Goal: Communication & Community: Answer question/provide support

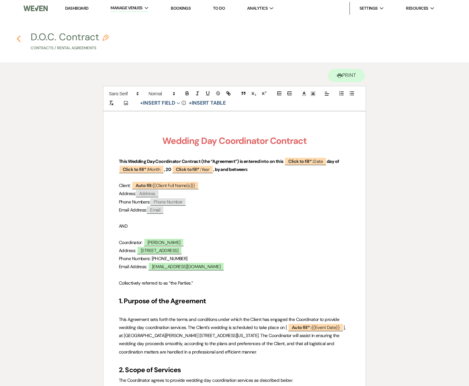
click at [18, 36] on icon "Previous" at bounding box center [18, 39] width 5 height 8
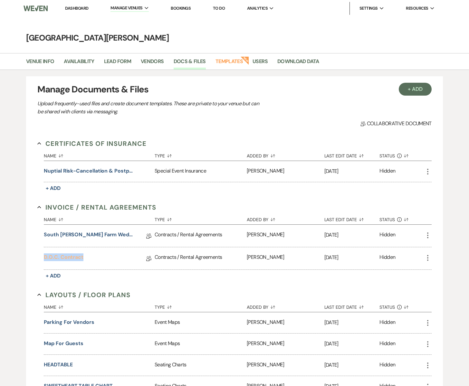
drag, startPoint x: 66, startPoint y: 256, endPoint x: 56, endPoint y: 257, distance: 10.4
click at [56, 257] on link "D.O.C. Contract" at bounding box center [64, 259] width 40 height 10
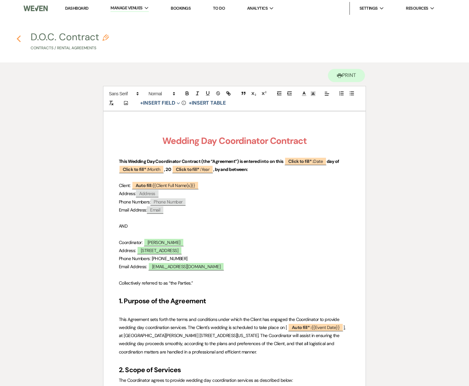
click at [17, 39] on use "button" at bounding box center [19, 38] width 4 height 7
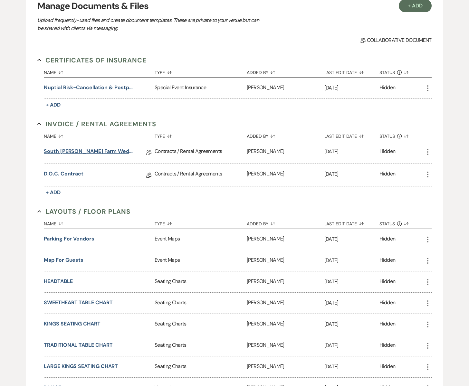
scroll to position [87, 0]
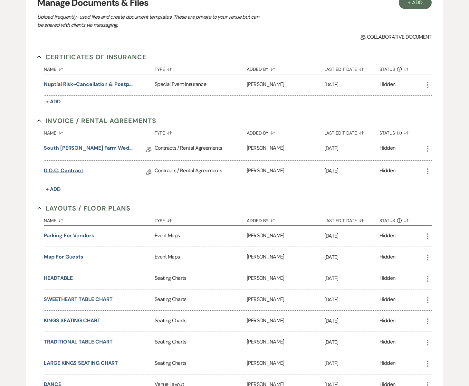
click at [57, 169] on link "D.O.C. Contract" at bounding box center [64, 172] width 40 height 10
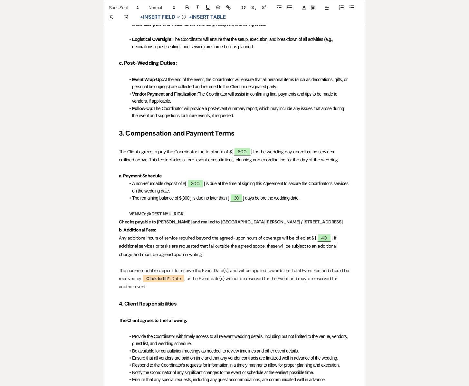
scroll to position [653, 0]
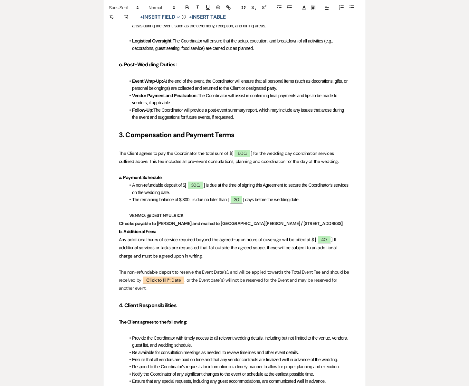
click at [342, 227] on p "Checks payable to DESTINY ULRICK and mailed to South Glen Farm / 4423 80th St /…" at bounding box center [234, 224] width 231 height 8
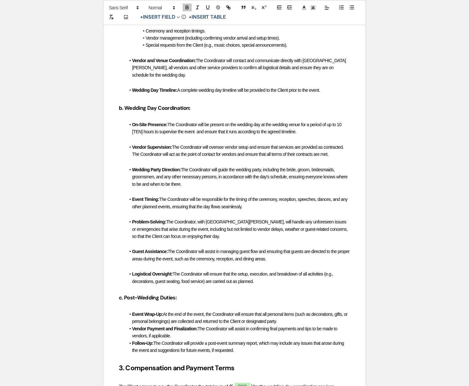
scroll to position [0, 0]
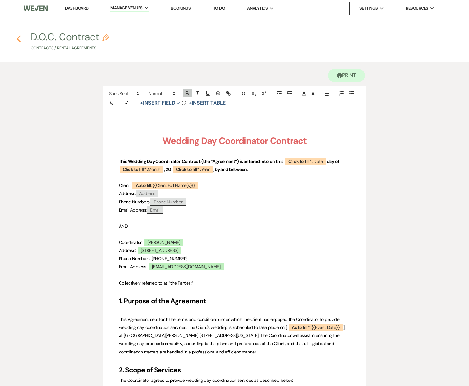
click at [20, 39] on icon "Previous" at bounding box center [18, 39] width 5 height 8
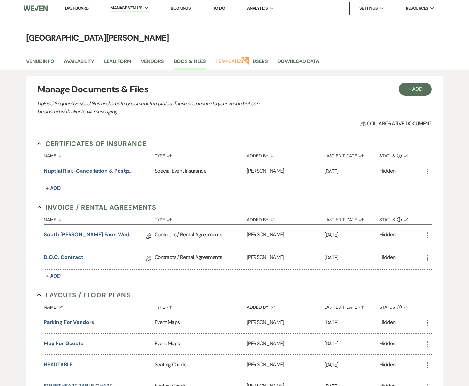
click at [81, 7] on link "Dashboard" at bounding box center [76, 7] width 23 height 5
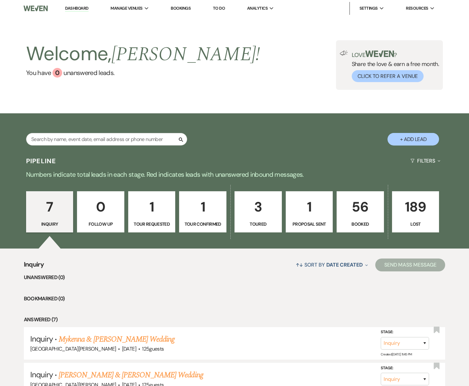
click at [414, 137] on button "+ Add Lead" at bounding box center [414, 139] width 52 height 13
select select "755"
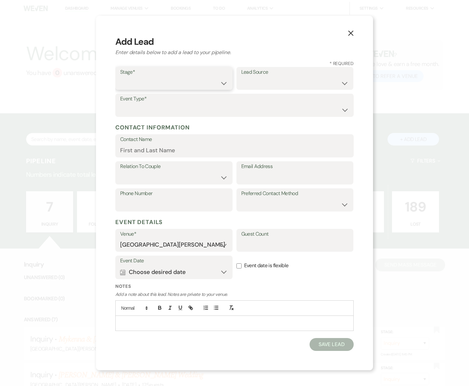
click at [196, 80] on select "Inquiry Follow Up Tour Requested Tour Confirmed Toured Proposal Sent Booked Lost" at bounding box center [174, 83] width 108 height 13
select select "5"
click at [120, 77] on select "Inquiry Follow Up Tour Requested Tour Confirmed Toured Proposal Sent Booked Lost" at bounding box center [174, 83] width 108 height 13
click at [255, 82] on select "Weven Venue Website Instagram Facebook Pinterest Google The Knot Wedding Wire H…" at bounding box center [295, 83] width 108 height 13
select select "6"
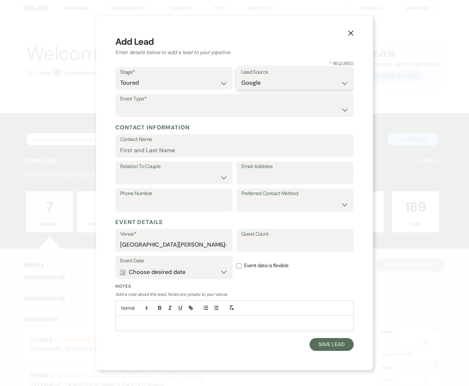
click at [241, 77] on select "Weven Venue Website Instagram Facebook Pinterest Google The Knot Wedding Wire H…" at bounding box center [295, 83] width 108 height 13
click at [166, 107] on select "Wedding Anniversary Party Baby Shower Bachelorette / Bachelor Party Birthday Pa…" at bounding box center [234, 110] width 229 height 13
select select "1"
click at [120, 104] on select "Wedding Anniversary Party Baby Shower Bachelorette / Bachelor Party Birthday Pa…" at bounding box center [234, 110] width 229 height 13
click at [146, 147] on input "Contact Name" at bounding box center [234, 150] width 229 height 13
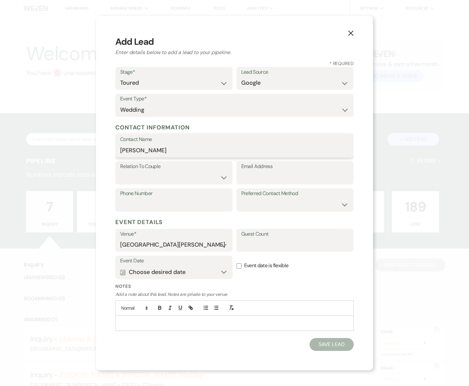
type input "[PERSON_NAME]"
click at [189, 172] on select "Couple Planner Parent of Couple Family Member Friend Other" at bounding box center [174, 177] width 108 height 13
select select "1"
click at [120, 171] on select "Couple Planner Parent of Couple Family Member Friend Other" at bounding box center [174, 177] width 108 height 13
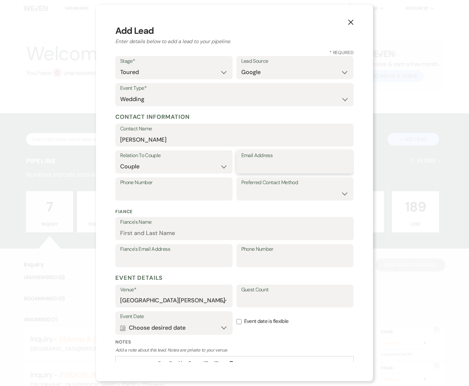
click at [273, 165] on input "Email Address" at bounding box center [295, 166] width 108 height 13
type input "cierranoelle10@gmail.com"
click at [184, 191] on input "Phone Number" at bounding box center [174, 194] width 108 height 13
click at [128, 194] on input "6127357816" at bounding box center [174, 194] width 108 height 13
click at [141, 193] on input "612-7357816" at bounding box center [174, 194] width 108 height 13
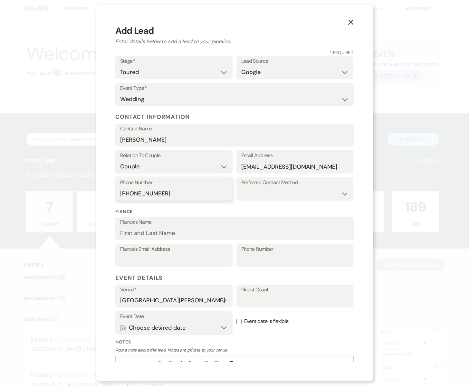
type input "612-735-7816"
click at [182, 230] on input "Fiance's Name" at bounding box center [234, 233] width 229 height 13
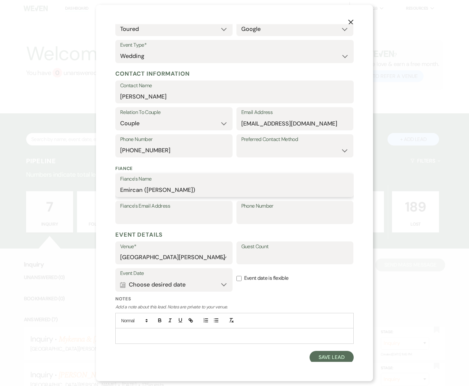
scroll to position [44, 0]
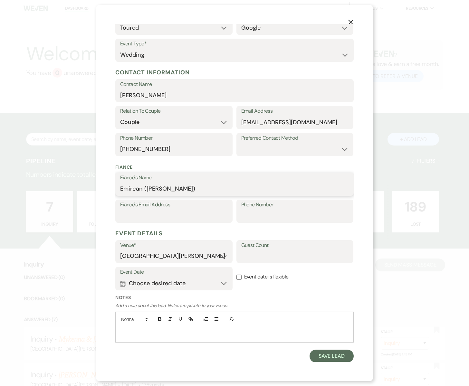
type input "Emircan ([PERSON_NAME])"
click at [239, 276] on input "Event date is flexible" at bounding box center [239, 277] width 5 height 5
click at [224, 282] on button "Calendar Choose desired date Expand" at bounding box center [174, 283] width 108 height 13
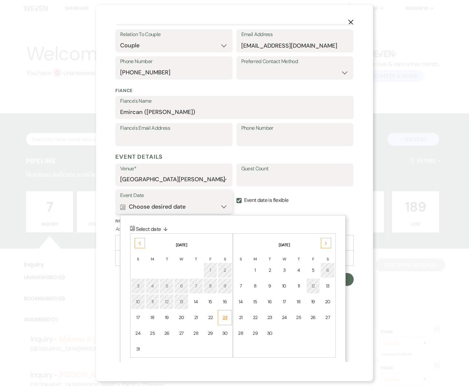
scroll to position [127, 0]
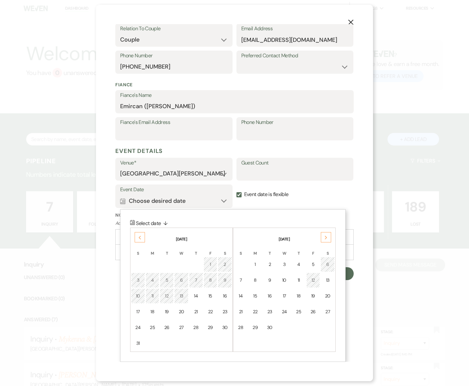
click at [324, 241] on div "Next" at bounding box center [326, 237] width 10 height 10
click at [327, 234] on div "Next" at bounding box center [326, 237] width 10 height 10
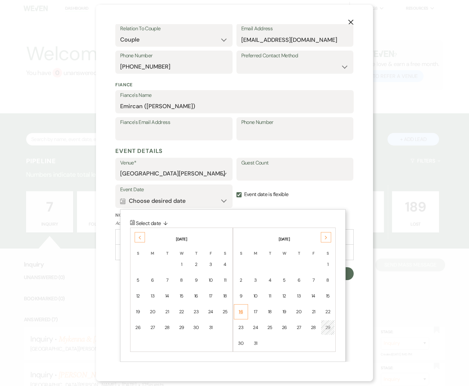
click at [245, 313] on td "16" at bounding box center [241, 312] width 14 height 15
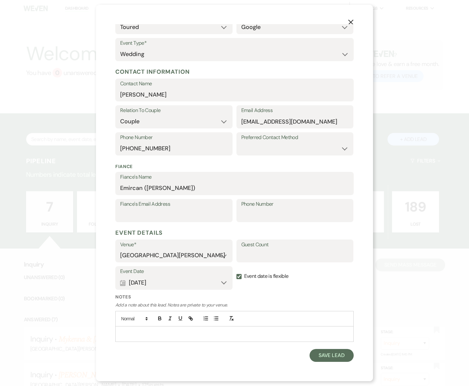
scroll to position [44, 0]
click at [225, 283] on button "Calendar Aug 16, 2026 Expand" at bounding box center [174, 283] width 108 height 13
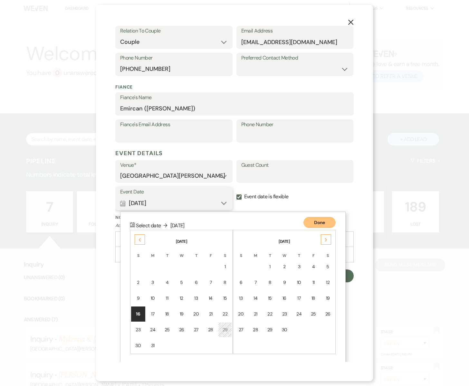
scroll to position [127, 0]
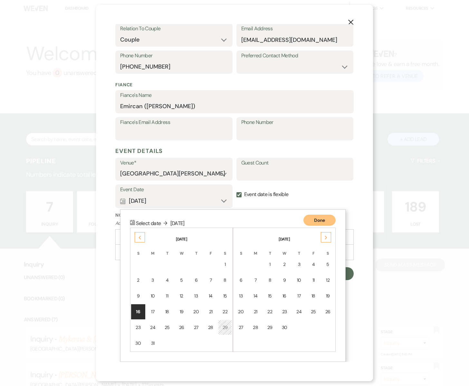
click at [312, 193] on label "Event date is flexible" at bounding box center [295, 195] width 117 height 20
click at [242, 193] on input "Event date is flexible" at bounding box center [239, 194] width 5 height 5
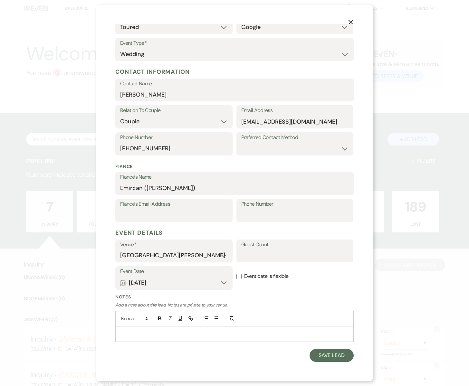
scroll to position [44, 0]
click at [240, 276] on input "Event date is flexible" at bounding box center [239, 277] width 5 height 5
checkbox input "true"
click at [328, 358] on button "Save Lead" at bounding box center [332, 356] width 44 height 13
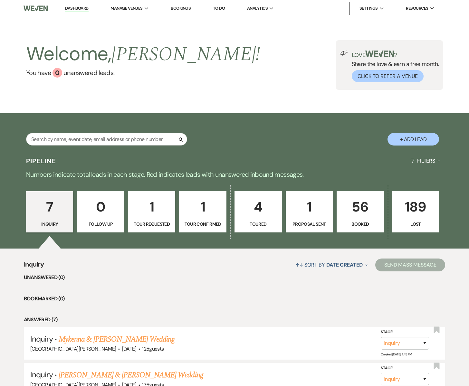
click at [257, 216] on p "4" at bounding box center [258, 207] width 39 height 22
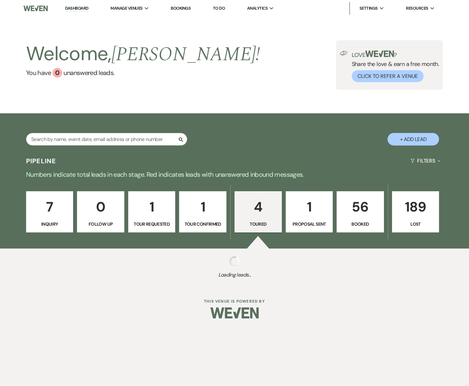
select select "5"
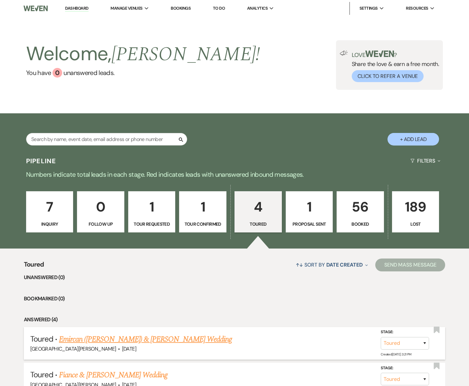
click at [133, 338] on link "Emircan ([PERSON_NAME]) & [PERSON_NAME] Wedding" at bounding box center [145, 340] width 173 height 12
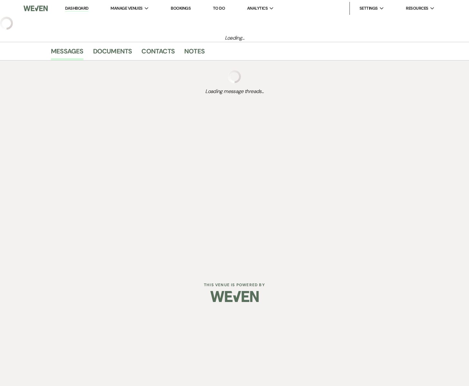
select select "5"
select select "6"
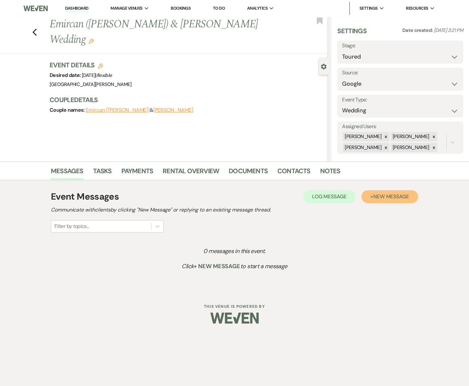
click at [384, 199] on span "New Message" at bounding box center [391, 196] width 36 height 7
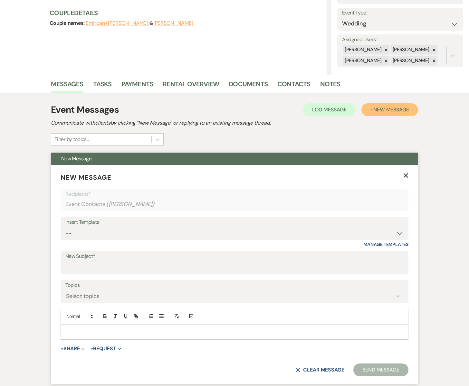
scroll to position [101, 0]
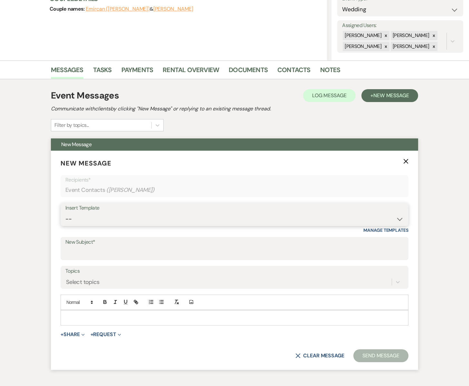
click at [113, 213] on select "-- Subject: So Great to Meet You at South Glen Farm! Subject: 🎉 Let’s Make It O…" at bounding box center [234, 219] width 338 height 13
select select "2948"
click at [65, 213] on select "-- Subject: So Great to Meet You at South Glen Farm! Subject: 🎉 Let’s Make It O…" at bounding box center [234, 219] width 338 height 13
type input "So Great to Meet You at [GEOGRAPHIC_DATA][PERSON_NAME]!"
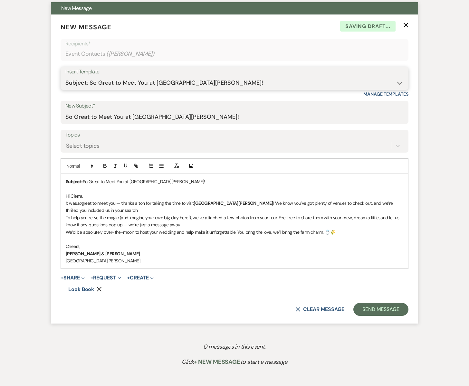
scroll to position [241, 0]
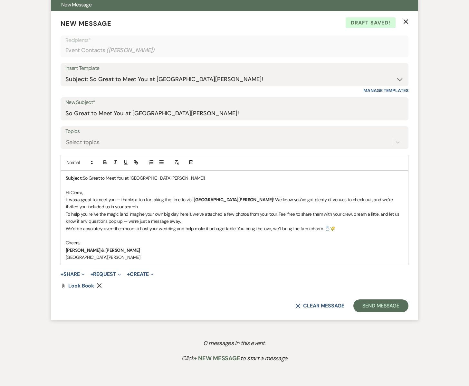
click at [82, 193] on p "Hi Cierra," at bounding box center [235, 192] width 338 height 7
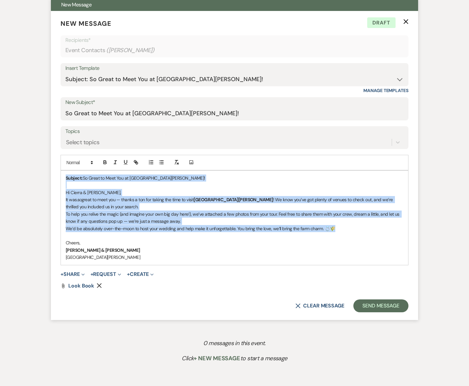
drag, startPoint x: 66, startPoint y: 177, endPoint x: 336, endPoint y: 229, distance: 275.1
click at [340, 230] on div "Subject: So Great to Meet You at South Glen Farm! Hi Cierra & John, It was so g…" at bounding box center [234, 218] width 347 height 94
copy div "Subject: So Great to Meet You at South Glen Farm! Hi Cierra & John, It was so g…"
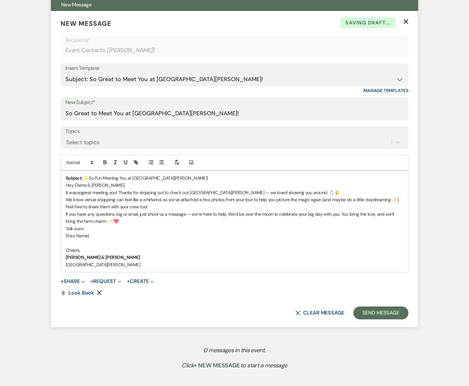
click at [170, 178] on p "Subject: ✨ So Fun Meeting You at South Glen Farm!" at bounding box center [235, 178] width 338 height 7
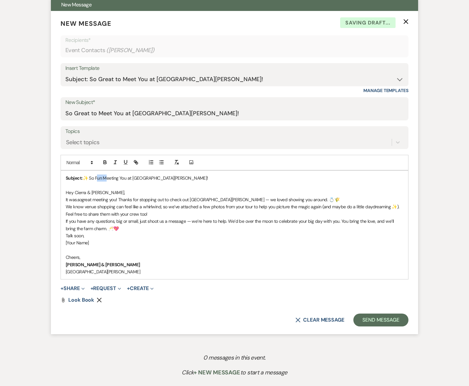
drag, startPoint x: 102, startPoint y: 179, endPoint x: 95, endPoint y: 179, distance: 7.1
click at [95, 179] on p "Subject: ✨ So Fun Meeting You at South Glen Farm!" at bounding box center [235, 178] width 338 height 7
click at [121, 199] on p "It was so great meeting you! Thanks for stopping out to check out South Glen Fa…" at bounding box center [235, 199] width 338 height 7
drag, startPoint x: 65, startPoint y: 214, endPoint x: 153, endPoint y: 216, distance: 87.7
click at [152, 216] on div "Subject: ✨ So Nice Meeting You at South Glen Farm! Hey Cierra & John, It was so…" at bounding box center [234, 225] width 347 height 109
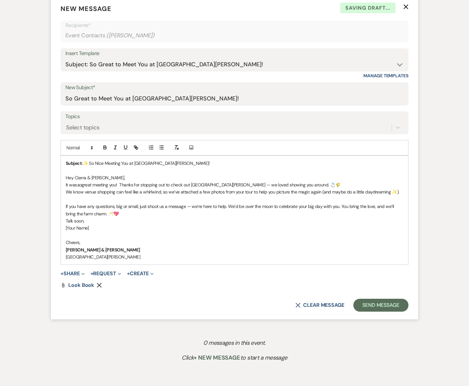
scroll to position [257, 0]
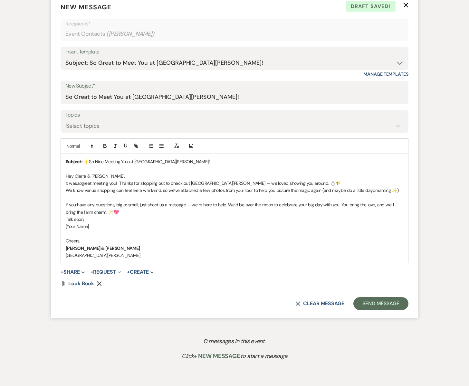
click at [227, 205] on p "If you have any questions, big or small, just shoot us a message — we’re here t…" at bounding box center [235, 208] width 338 height 15
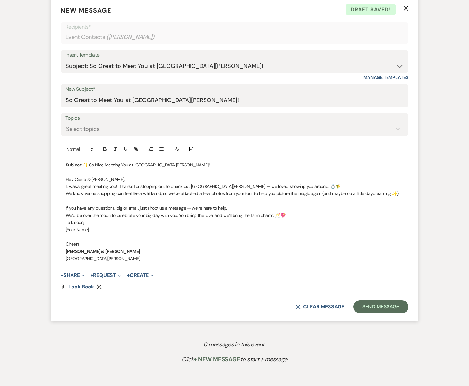
scroll to position [254, 0]
drag, startPoint x: 111, startPoint y: 216, endPoint x: 82, endPoint y: 217, distance: 28.4
click at [82, 217] on p "We’d be over the moon to celebrate your big day with you. You bring the love, a…" at bounding box center [235, 216] width 338 height 7
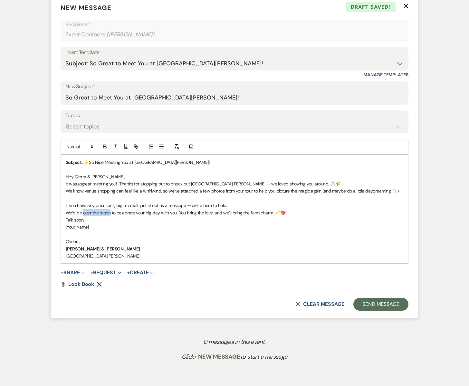
scroll to position [259, 0]
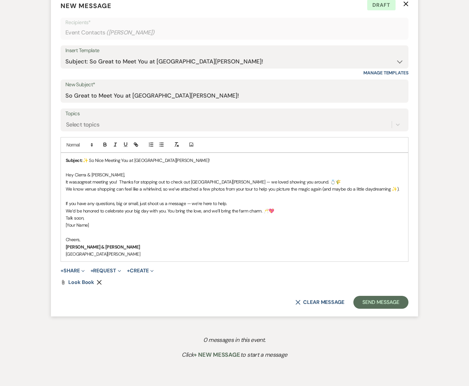
click at [105, 211] on p "We’d be honored to celebrate your big day with you. You bring the love, and we’…" at bounding box center [235, 211] width 338 height 7
drag, startPoint x: 165, startPoint y: 210, endPoint x: 183, endPoint y: 211, distance: 17.4
click at [182, 211] on p "We’d be honored to help you celebrate your big day with you. You bring the love…" at bounding box center [235, 211] width 338 height 7
click at [167, 211] on p "We’d be honored to help you celebrate your big day. You bring the love, and we’…" at bounding box center [235, 211] width 338 height 7
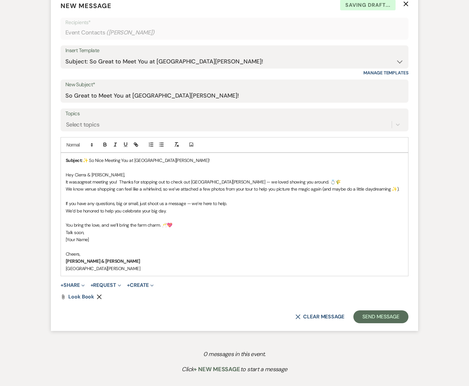
drag, startPoint x: 91, startPoint y: 239, endPoint x: 65, endPoint y: 241, distance: 25.8
click at [65, 241] on div "Subject: ✨ So Nice Meeting You at South Glen Farm! Hey Cierra & John, It was so…" at bounding box center [234, 214] width 347 height 123
drag, startPoint x: 74, startPoint y: 175, endPoint x: 103, endPoint y: 175, distance: 28.4
click at [103, 175] on p "Hey Cierra & [PERSON_NAME]," at bounding box center [235, 174] width 338 height 7
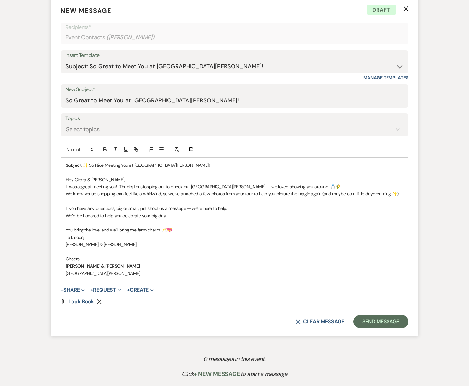
click at [196, 254] on p at bounding box center [235, 251] width 338 height 7
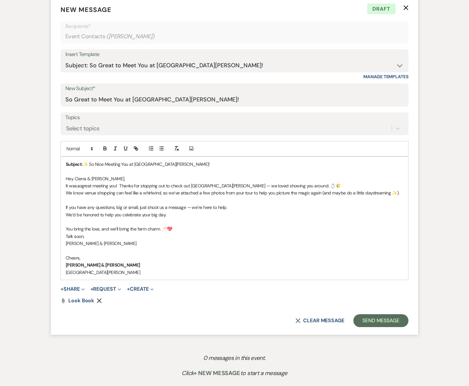
scroll to position [255, 0]
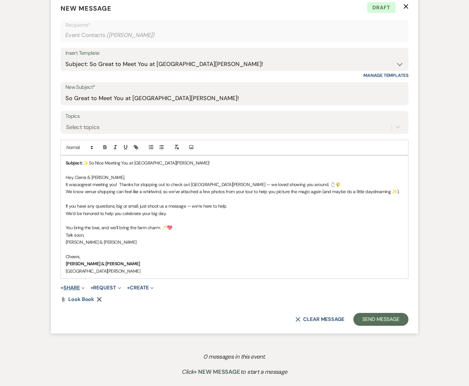
click at [73, 291] on span "+ Share Expand Doc Upload Documents Add Photo Images Pref Vendors Preferred ven…" at bounding box center [73, 288] width 24 height 8
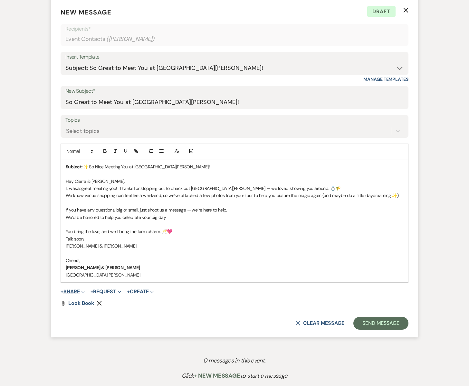
scroll to position [254, 0]
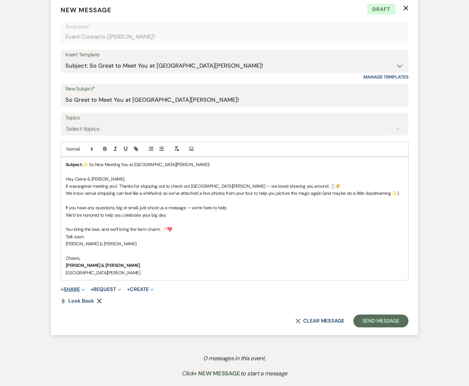
click at [75, 290] on button "+ Share Expand" at bounding box center [73, 289] width 24 height 5
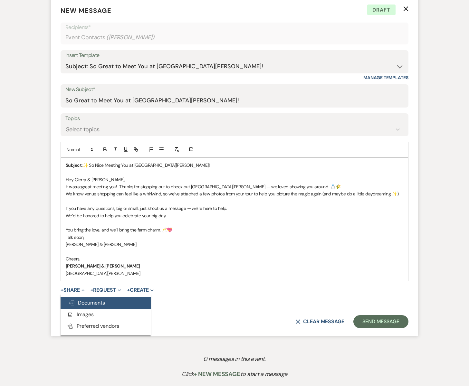
scroll to position [255, 0]
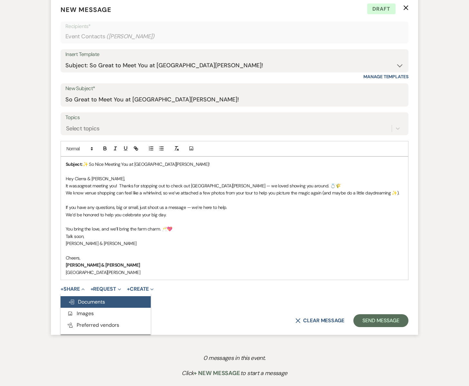
click at [84, 301] on span "Doc Upload Documents" at bounding box center [86, 302] width 37 height 7
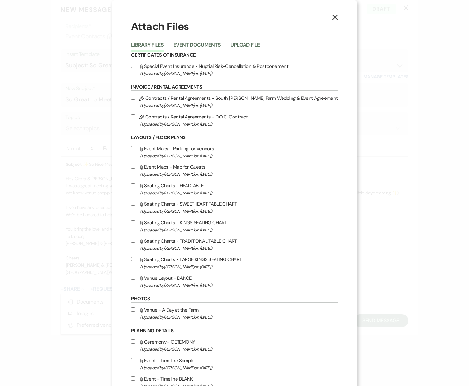
scroll to position [2, 0]
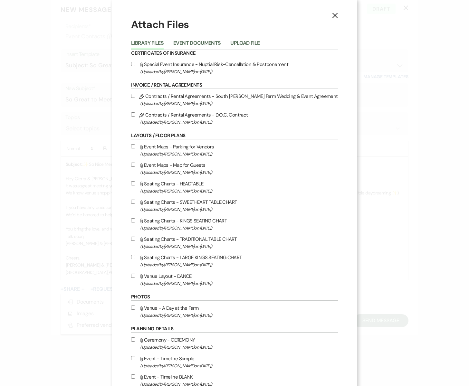
click at [184, 97] on label "Pencil Contracts / Rental Agreements - South Glen Farm Wedding & Event Agreemen…" at bounding box center [234, 99] width 207 height 15
click at [135, 97] on input "Pencil Contracts / Rental Agreements - South Glen Farm Wedding & Event Agreemen…" at bounding box center [133, 96] width 4 height 4
checkbox input "true"
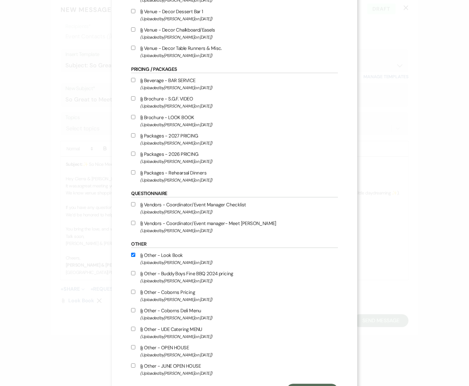
scroll to position [757, 0]
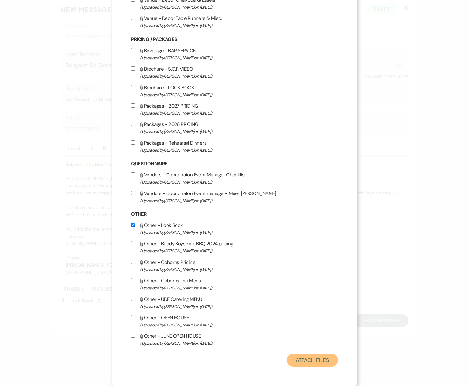
click at [298, 358] on button "Attach Files" at bounding box center [312, 360] width 51 height 13
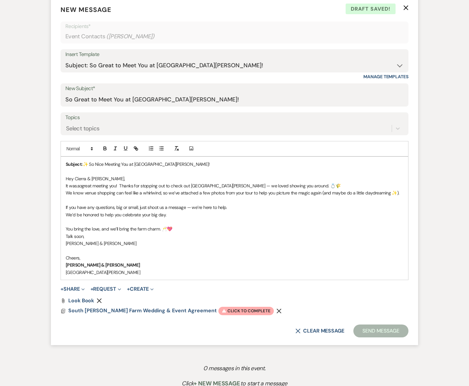
click at [174, 217] on p "We’d be honored to help you celebrate your big day." at bounding box center [235, 214] width 338 height 7
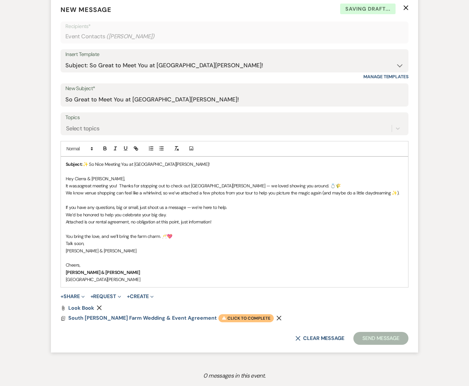
click at [221, 318] on span "Warning Click to complete" at bounding box center [245, 318] width 55 height 8
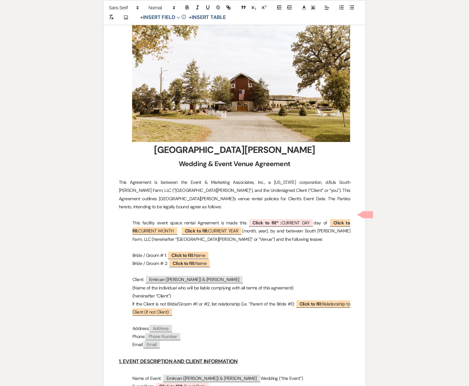
scroll to position [141, 0]
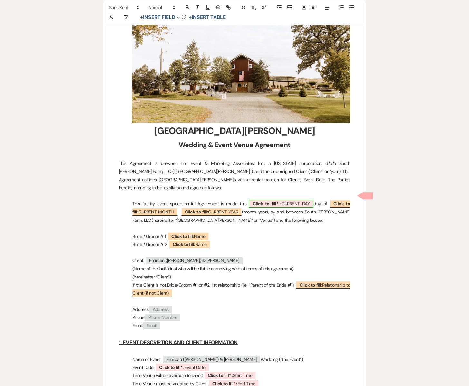
click at [294, 200] on span "Click to fill* : CURRENT DAY" at bounding box center [281, 204] width 65 height 8
select select "owner"
select select "custom_placeholder"
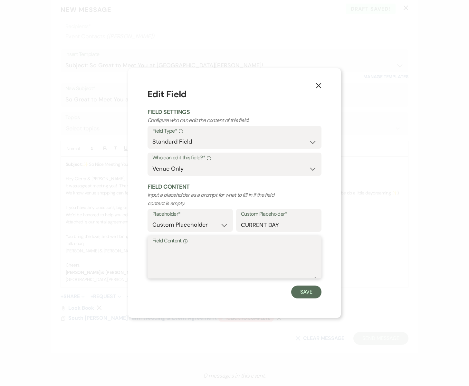
click at [164, 252] on textarea "Field Content Info" at bounding box center [234, 262] width 164 height 32
type textarea "19th"
click at [310, 291] on button "Save" at bounding box center [306, 292] width 30 height 13
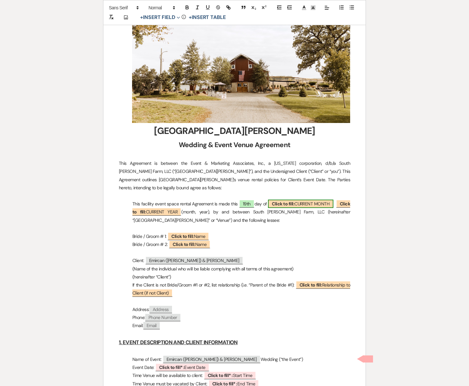
click at [324, 200] on span "Click to fill: CURRENT MONTH" at bounding box center [300, 204] width 65 height 8
select select "custom_placeholder"
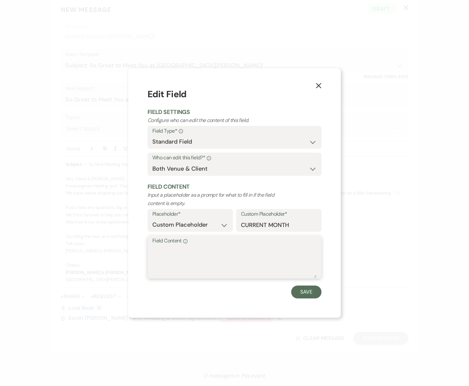
click at [208, 262] on textarea "Field Content Info" at bounding box center [234, 262] width 164 height 32
type textarea "August"
click at [308, 295] on button "Save" at bounding box center [306, 292] width 30 height 13
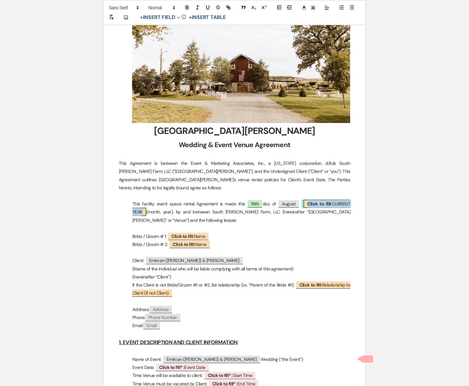
click at [137, 201] on span "Click to fill: CURRENT YEAR" at bounding box center [241, 208] width 218 height 16
select select "custom_placeholder"
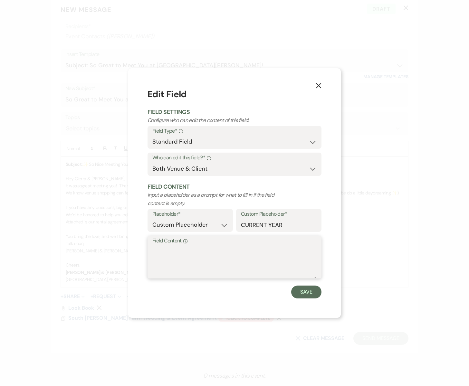
click at [172, 266] on textarea "Field Content Info" at bounding box center [234, 262] width 164 height 32
type textarea "2025"
click at [305, 295] on button "Save" at bounding box center [306, 292] width 30 height 13
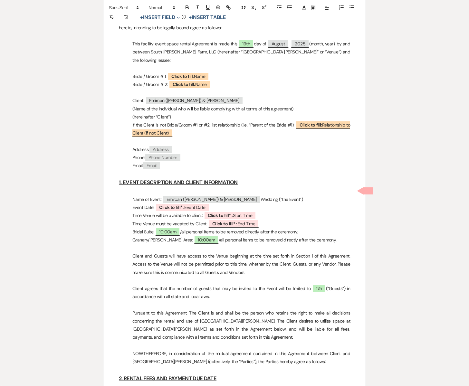
scroll to position [303, 0]
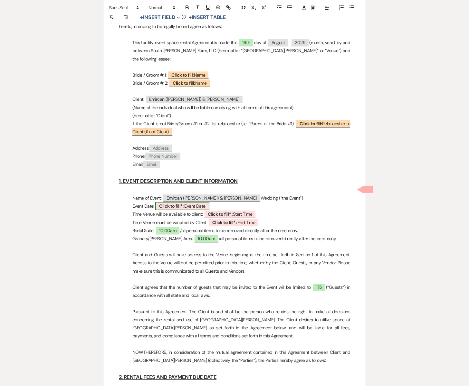
click at [197, 202] on span "Click to fill* : Event Date" at bounding box center [182, 206] width 54 height 8
select select "owner"
select select "custom_placeholder"
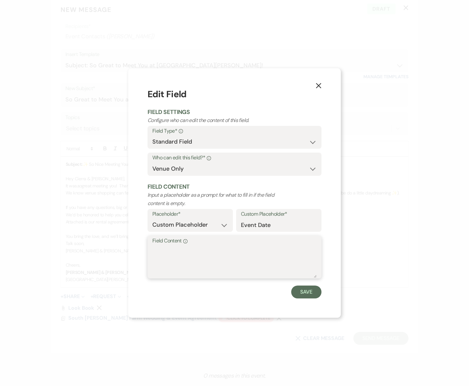
click at [184, 248] on textarea "Field Content Info" at bounding box center [234, 262] width 164 height 32
type textarea "[DATE]"
click at [311, 294] on button "Save" at bounding box center [306, 292] width 30 height 13
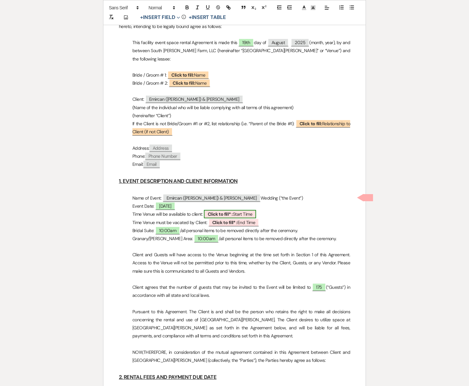
click at [240, 210] on span "Click to fill* : Start Time" at bounding box center [230, 214] width 52 height 8
select select "owner"
select select "custom_placeholder"
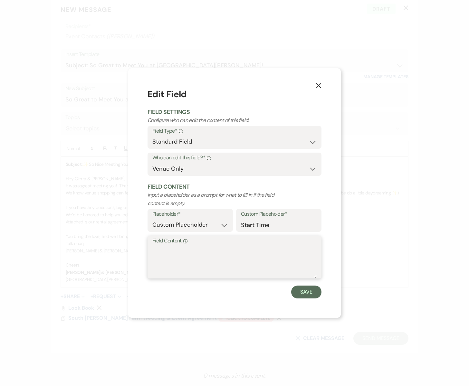
drag, startPoint x: 200, startPoint y: 255, endPoint x: 202, endPoint y: 251, distance: 4.4
click at [201, 254] on textarea "Field Content Info" at bounding box center [234, 262] width 164 height 32
type textarea "10:00am"
click at [305, 290] on button "Save" at bounding box center [306, 292] width 30 height 13
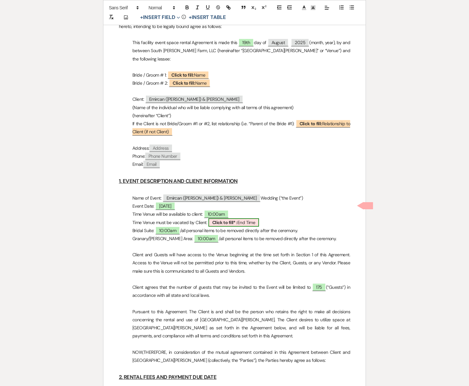
click at [249, 218] on span "Click to fill* : End Time" at bounding box center [233, 222] width 51 height 8
select select "owner"
select select "custom_placeholder"
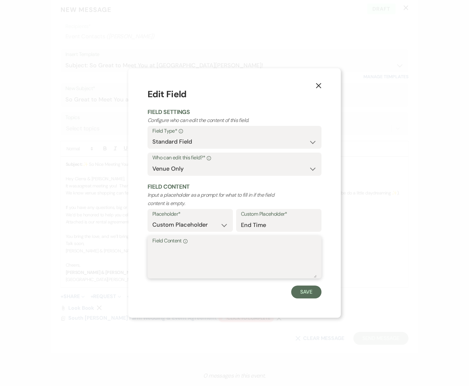
click at [196, 258] on textarea "Field Content Info" at bounding box center [234, 262] width 164 height 32
type textarea "10:00pm"
click at [307, 294] on button "Save" at bounding box center [306, 292] width 30 height 13
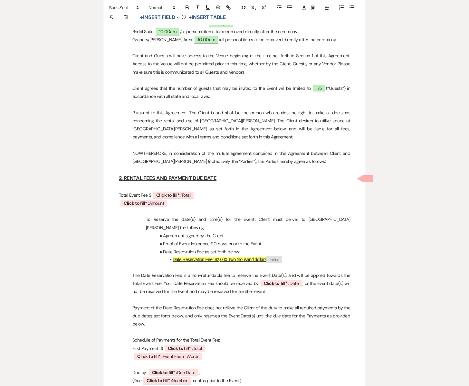
scroll to position [514, 0]
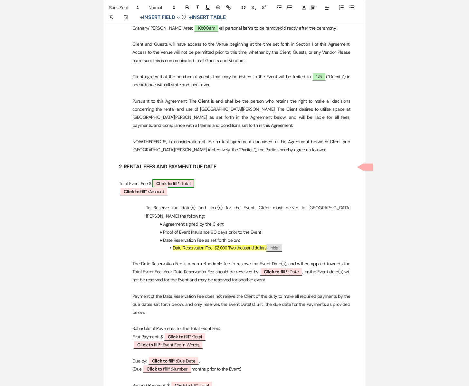
click at [184, 179] on span "Click to fill* : Total" at bounding box center [173, 183] width 42 height 8
select select "owner"
select select "Total"
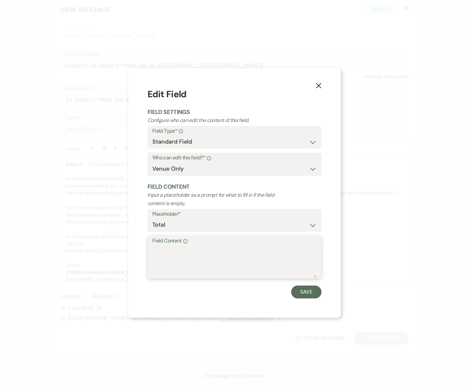
click at [175, 250] on textarea "Field Content Info" at bounding box center [234, 262] width 164 height 32
type textarea "4,900"
click at [304, 289] on button "Save" at bounding box center [306, 292] width 30 height 13
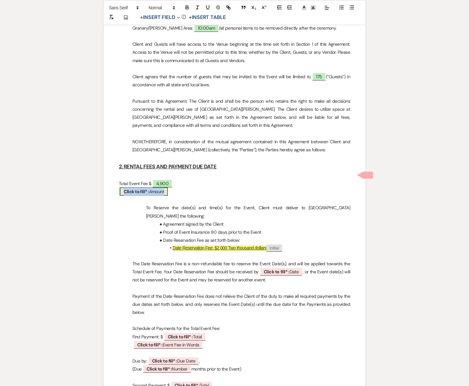
click at [160, 188] on span "Click to fill* : Amount" at bounding box center [144, 192] width 48 height 8
select select "owner"
select select "Amount"
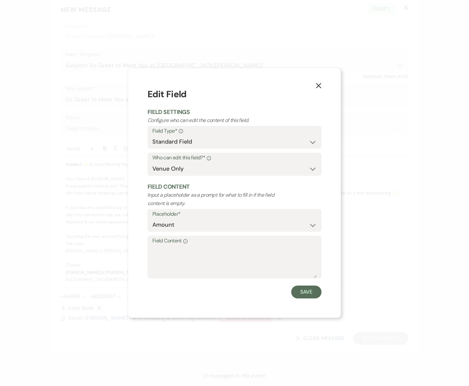
click at [164, 244] on label "Field Content Info" at bounding box center [234, 241] width 164 height 9
click at [164, 246] on textarea "Field Content Info" at bounding box center [234, 262] width 164 height 32
click at [221, 251] on textarea "Four thousand Nine Hunded Dollars" at bounding box center [234, 262] width 164 height 32
type textarea "Four thousand Nine Hundred Dollars"
click at [300, 291] on button "Save" at bounding box center [306, 292] width 30 height 13
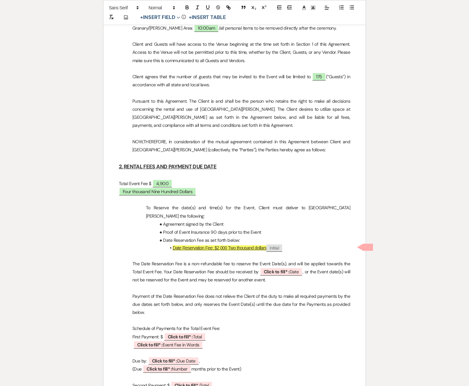
scroll to position [513, 0]
click at [294, 268] on span "Click to fill* : Date" at bounding box center [281, 272] width 43 height 8
select select "owner"
select select "Date"
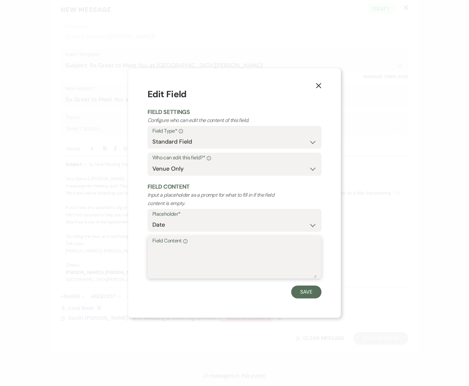
click at [285, 250] on textarea "Field Content Info" at bounding box center [234, 262] width 164 height 32
type textarea "[DATE]"
click at [308, 290] on button "Save" at bounding box center [306, 292] width 30 height 13
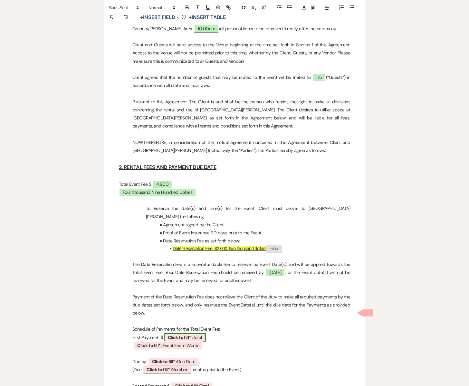
click at [196, 334] on span "Click to fill* : Total" at bounding box center [185, 338] width 42 height 8
select select "owner"
select select "Total"
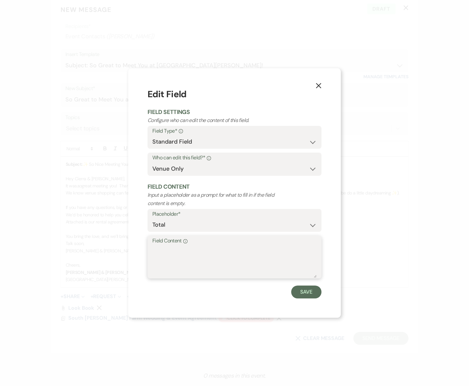
click at [190, 260] on textarea "Field Content Info" at bounding box center [234, 262] width 164 height 32
type textarea "1450"
click at [303, 290] on button "Save" at bounding box center [306, 292] width 30 height 13
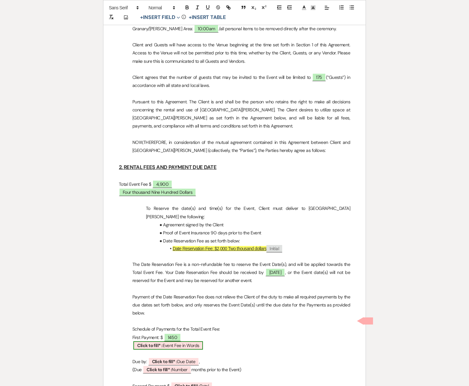
click at [186, 342] on span "Click to fill* : Event Fee in Words" at bounding box center [168, 346] width 70 height 8
select select "owner"
select select "custom_placeholder"
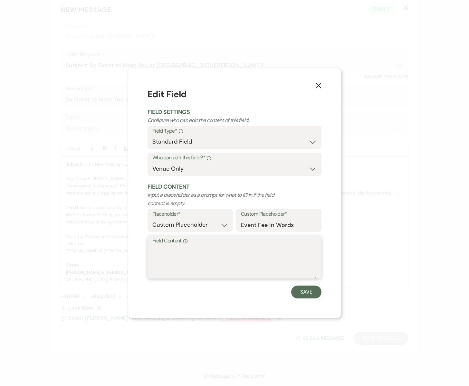
click at [196, 260] on textarea "Field Content Info" at bounding box center [234, 262] width 164 height 32
type textarea "One Thousand Four Hundred Fifty Dollars"
click at [312, 291] on button "Save" at bounding box center [306, 292] width 30 height 13
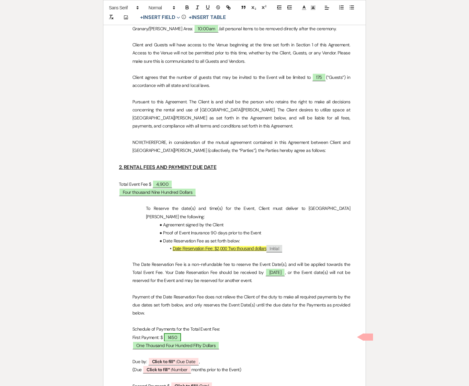
click at [178, 334] on span "1450" at bounding box center [172, 338] width 17 height 8
select select "owner"
select select "Total"
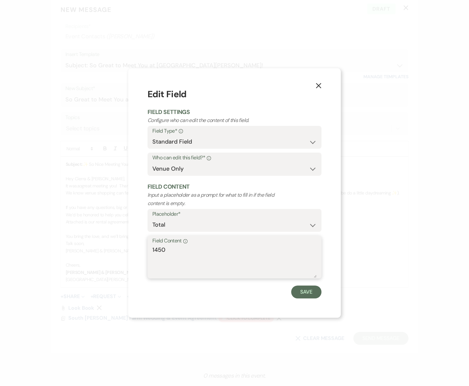
click at [170, 253] on textarea "1450" at bounding box center [234, 262] width 164 height 32
type textarea "1450."
click at [305, 294] on button "Save" at bounding box center [306, 292] width 30 height 13
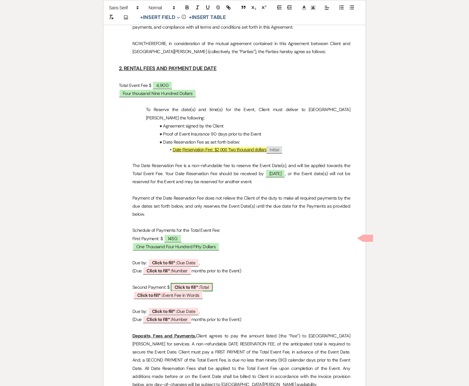
scroll to position [621, 0]
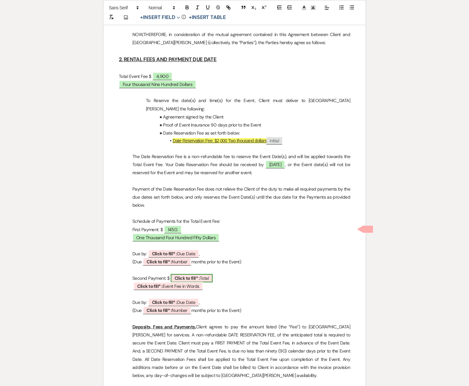
click at [202, 274] on span "Click to fill* : Total" at bounding box center [192, 278] width 42 height 8
select select "owner"
select select "Total"
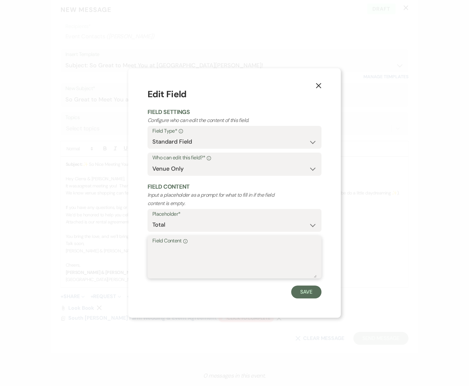
click at [190, 254] on textarea "Field Content Info" at bounding box center [234, 262] width 164 height 32
type textarea "1450."
click at [298, 290] on button "Save" at bounding box center [306, 292] width 30 height 13
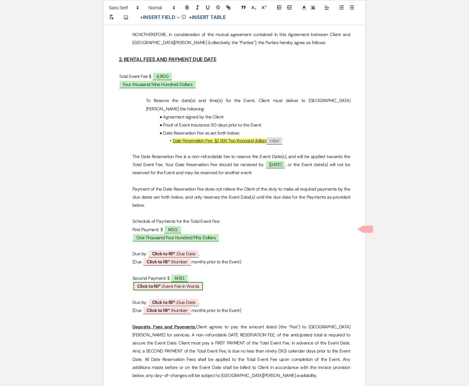
click at [171, 282] on span "Click to fill* : Event Fee in Words" at bounding box center [168, 286] width 70 height 8
select select "owner"
select select "custom_placeholder"
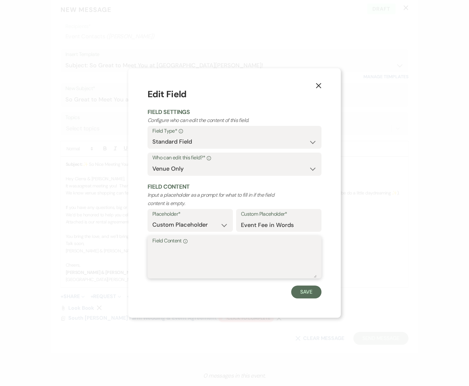
click at [169, 260] on textarea "Field Content Info" at bounding box center [234, 262] width 164 height 32
type textarea "One Thousand Four Hundred Dollars"
click at [303, 294] on button "Save" at bounding box center [306, 292] width 30 height 13
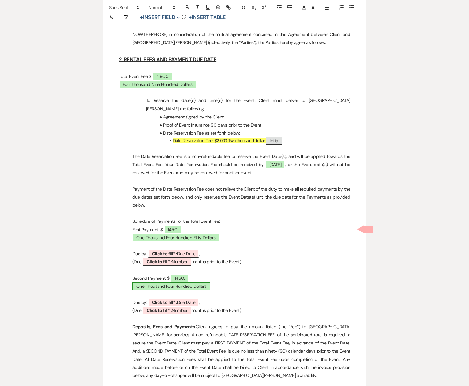
scroll to position [621, 0]
click at [199, 283] on span "One Thousand Four Hundred Dollars" at bounding box center [171, 287] width 78 height 8
select select "owner"
select select "custom_placeholder"
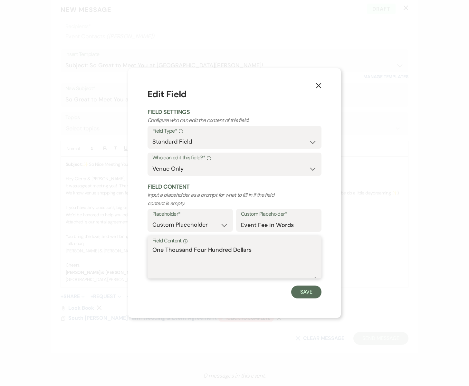
click at [233, 250] on textarea "One Thousand Four Hundred Dollars" at bounding box center [234, 262] width 164 height 32
type textarea "One Thousand Four Hundred Fifty Dollars"
click at [301, 292] on button "Save" at bounding box center [306, 292] width 30 height 13
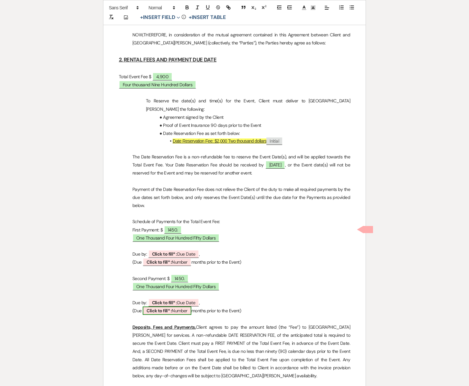
click at [183, 307] on span "Click to fill* : Number" at bounding box center [167, 311] width 49 height 8
select select "owner"
select select "Number"
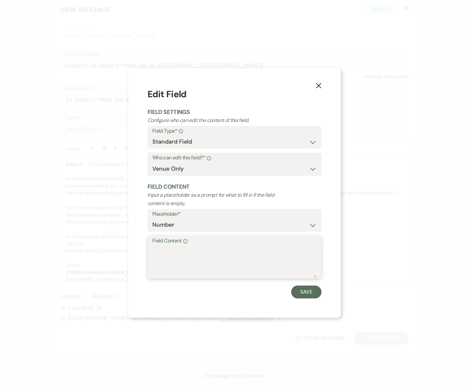
click at [180, 266] on textarea "Field Content Info" at bounding box center [234, 262] width 164 height 32
type textarea "[DATE]"
click at [301, 293] on button "Save" at bounding box center [306, 292] width 30 height 13
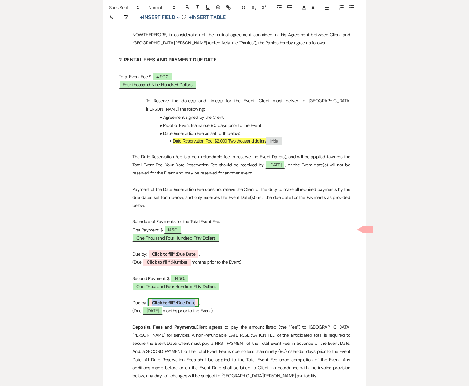
click at [180, 299] on span "Click to fill* : Due Date" at bounding box center [173, 303] width 51 height 8
select select "owner"
select select "custom_placeholder"
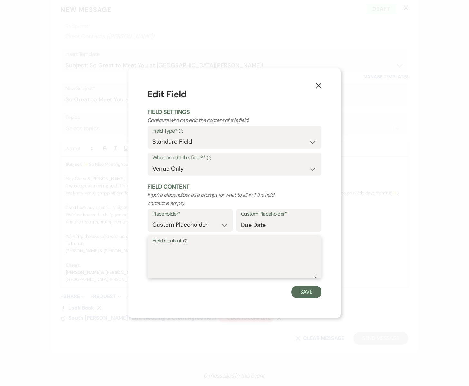
click at [180, 267] on textarea "Field Content Info" at bounding box center [234, 262] width 164 height 32
click at [194, 250] on textarea "May 16th, 20206" at bounding box center [234, 262] width 164 height 32
type textarea "[DATE]"
click at [303, 293] on button "Save" at bounding box center [306, 292] width 30 height 13
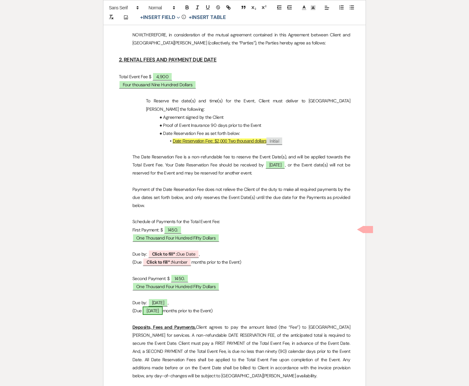
click at [163, 307] on span "[DATE]" at bounding box center [153, 311] width 20 height 8
select select "owner"
select select "Number"
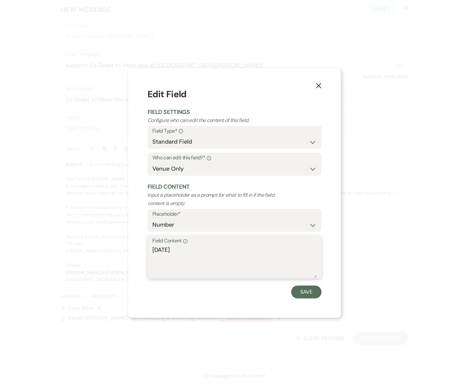
drag, startPoint x: 200, startPoint y: 252, endPoint x: 134, endPoint y: 253, distance: 66.1
click at [134, 253] on div "X Edit Field Field Settings Configure who can edit the content of this field. F…" at bounding box center [234, 193] width 213 height 250
type textarea "3"
click at [301, 289] on button "Save" at bounding box center [306, 292] width 30 height 13
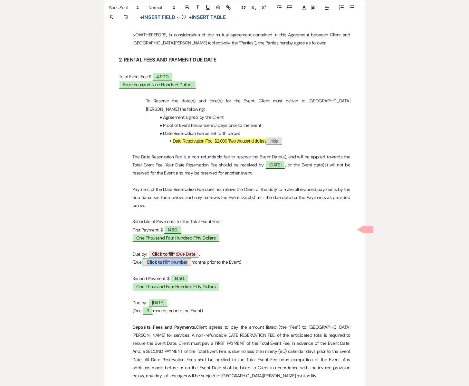
click at [179, 258] on span "Click to fill* : Number" at bounding box center [167, 262] width 49 height 8
select select "owner"
select select "Number"
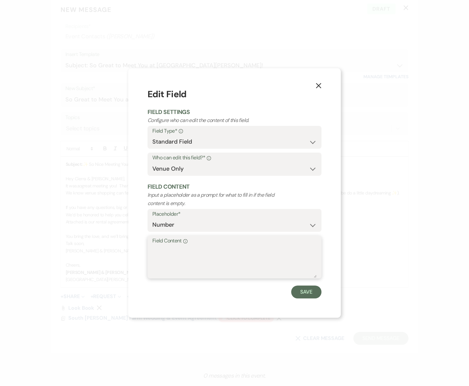
click at [188, 249] on textarea "Field Content Info" at bounding box center [234, 262] width 164 height 32
type textarea "February 16th, 2026"
click at [309, 294] on button "Save" at bounding box center [306, 292] width 30 height 13
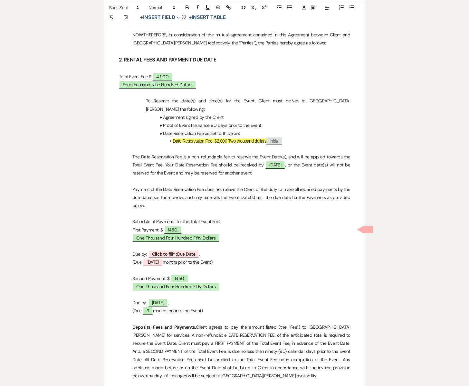
scroll to position [621, 0]
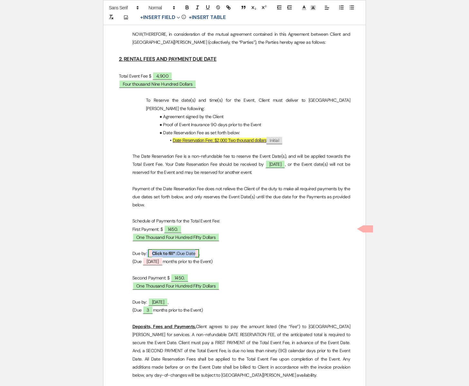
click at [185, 249] on span "Click to fill* : Due Date" at bounding box center [173, 253] width 51 height 8
click at [163, 257] on span "February 16th, 2026" at bounding box center [153, 261] width 20 height 8
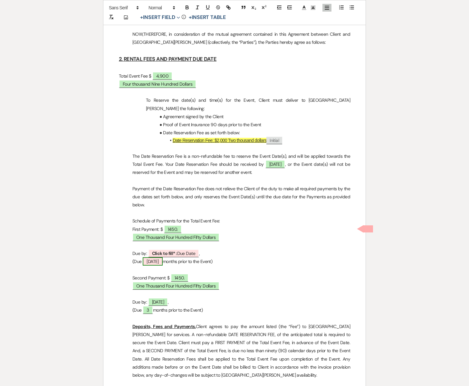
click at [163, 257] on span "February 16th, 2026" at bounding box center [153, 261] width 20 height 8
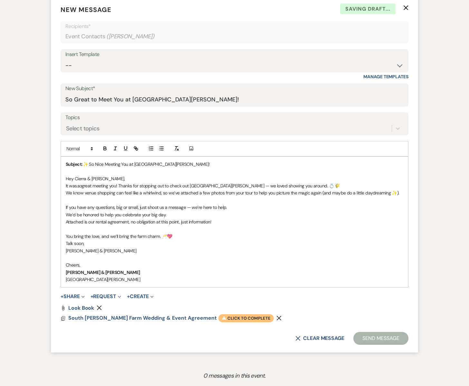
click at [223, 320] on span "Warning Click to complete" at bounding box center [245, 318] width 55 height 8
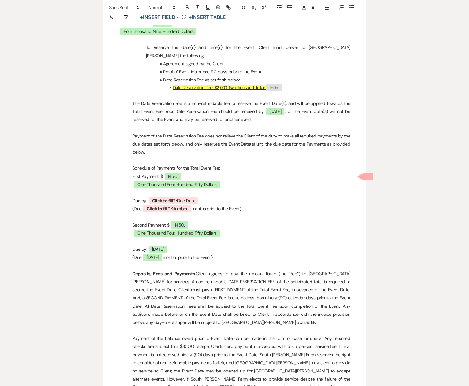
scroll to position [699, 0]
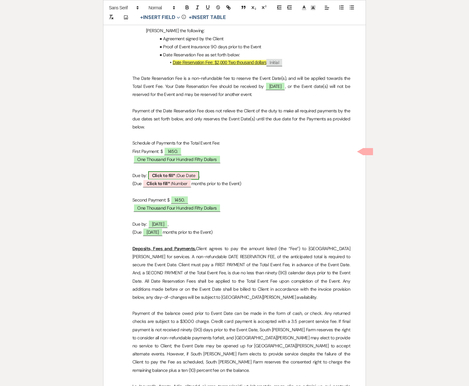
click at [183, 171] on span "Click to fill* : Due Date" at bounding box center [173, 175] width 51 height 8
select select "owner"
select select "custom_placeholder"
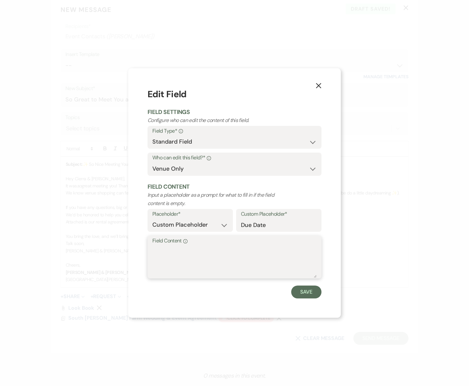
click at [190, 258] on textarea "Field Content Info" at bounding box center [234, 262] width 164 height 32
type textarea "[DATE]"
click at [313, 294] on button "Save" at bounding box center [306, 292] width 30 height 13
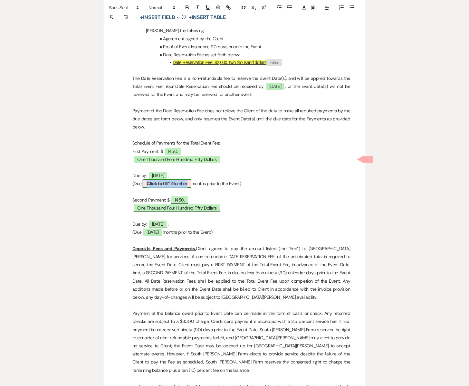
click at [180, 179] on span "Click to fill* : Number" at bounding box center [167, 183] width 49 height 8
select select "owner"
select select "Number"
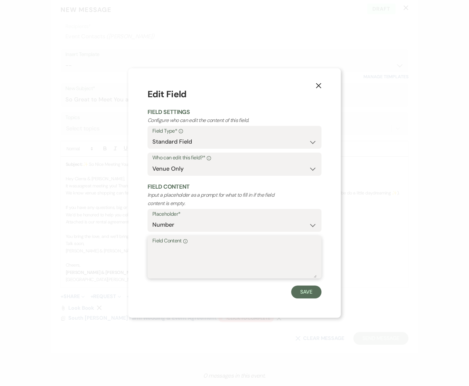
click at [167, 253] on textarea "Field Content Info" at bounding box center [234, 262] width 164 height 32
type textarea "6"
click at [301, 293] on button "Save" at bounding box center [306, 292] width 30 height 13
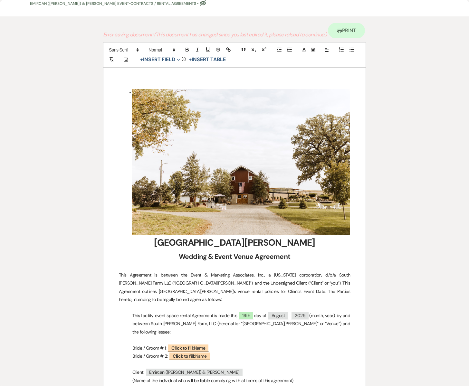
scroll to position [0, 0]
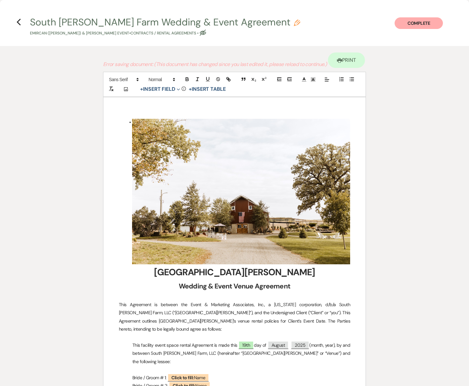
click at [425, 21] on button "Complete" at bounding box center [419, 23] width 48 height 12
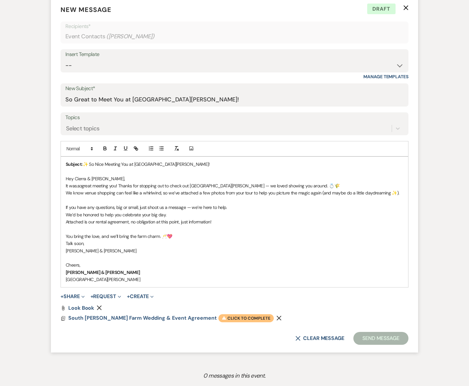
click at [218, 315] on span "Warning Click to complete" at bounding box center [245, 318] width 55 height 8
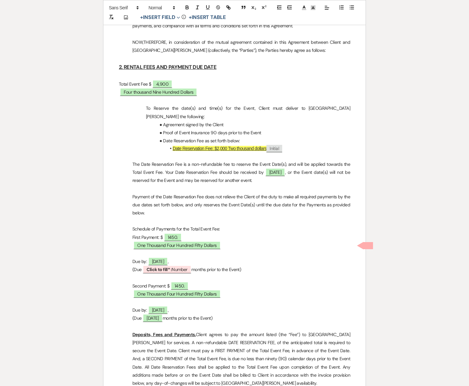
scroll to position [614, 0]
click at [182, 265] on span "Click to fill* : Number" at bounding box center [167, 269] width 49 height 8
select select "owner"
select select "Number"
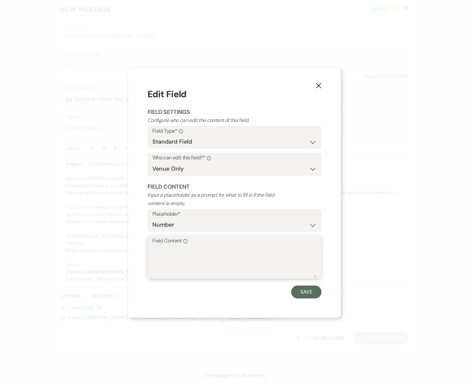
click at [182, 246] on textarea "Field Content Info" at bounding box center [234, 262] width 164 height 32
type textarea "6"
click at [301, 289] on button "Save" at bounding box center [306, 292] width 30 height 13
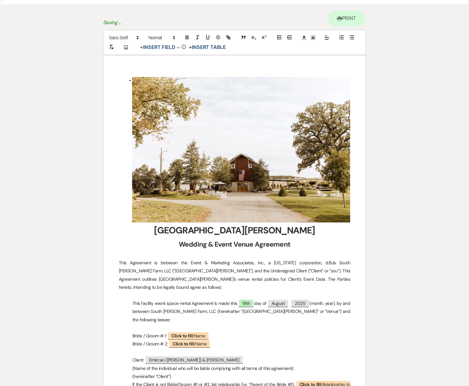
scroll to position [0, 0]
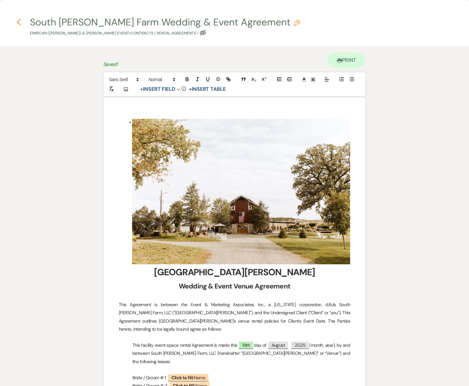
click at [19, 20] on use "button" at bounding box center [19, 22] width 4 height 7
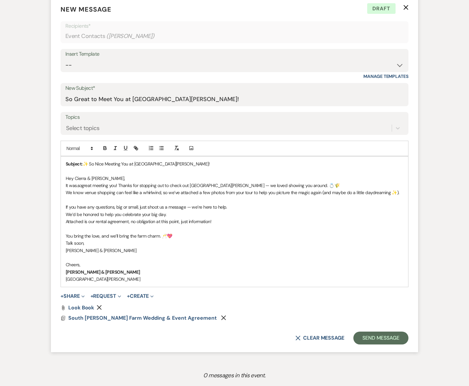
click at [217, 222] on p "Attached is our rental agreement, no obligation at this point, just information!" at bounding box center [235, 221] width 338 height 7
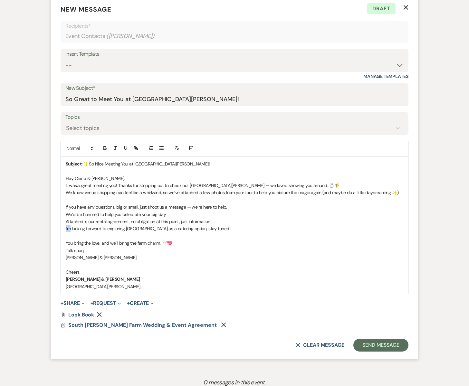
drag, startPoint x: 70, startPoint y: 228, endPoint x: 63, endPoint y: 230, distance: 6.9
click at [63, 230] on div "Subject: ✨ So Nice Meeting You at [GEOGRAPHIC_DATA][PERSON_NAME]! Hey Cierra & …" at bounding box center [234, 226] width 347 height 138
click at [386, 347] on button "Send Message" at bounding box center [380, 345] width 55 height 13
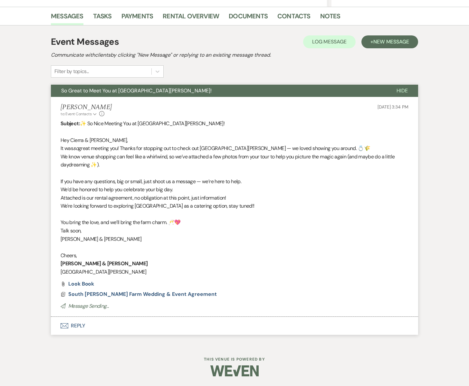
scroll to position [16, 0]
